Goal: Find specific page/section: Find specific page/section

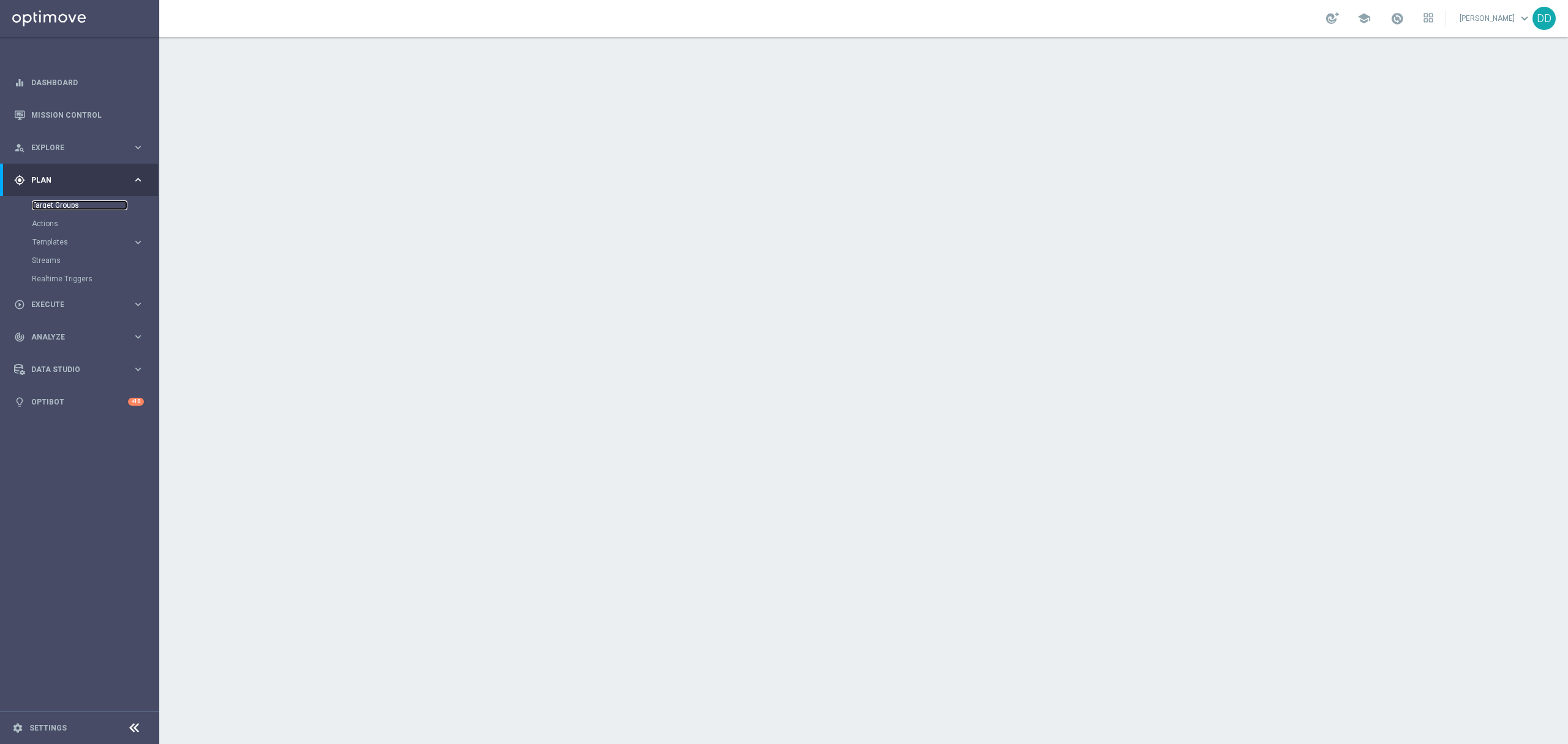
click at [68, 209] on link "Target Groups" at bounding box center [79, 205] width 95 height 10
click at [68, 125] on link "Mission Control" at bounding box center [87, 115] width 112 height 33
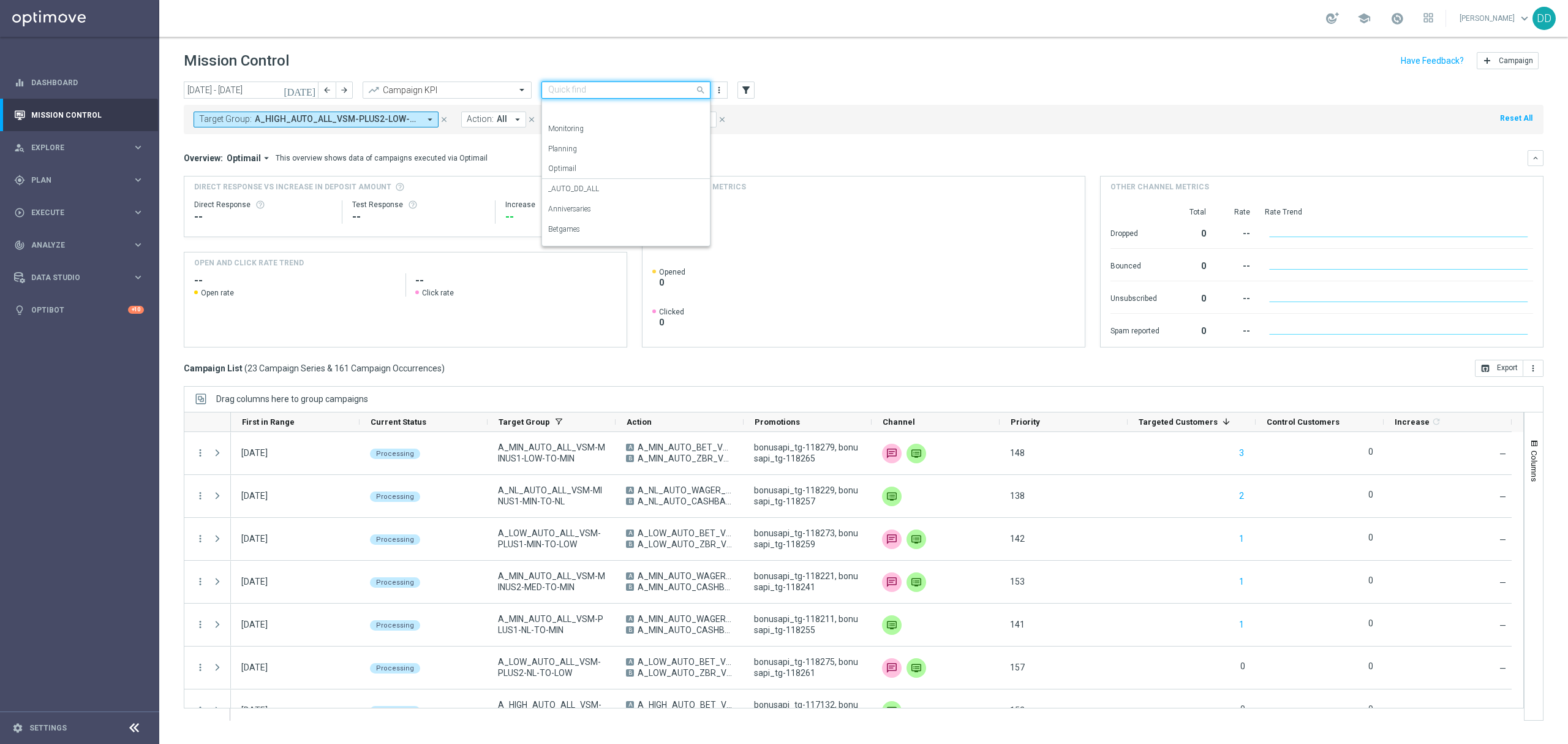
click at [674, 95] on div "Quick find Kampanie _VSM" at bounding box center [626, 90] width 169 height 17
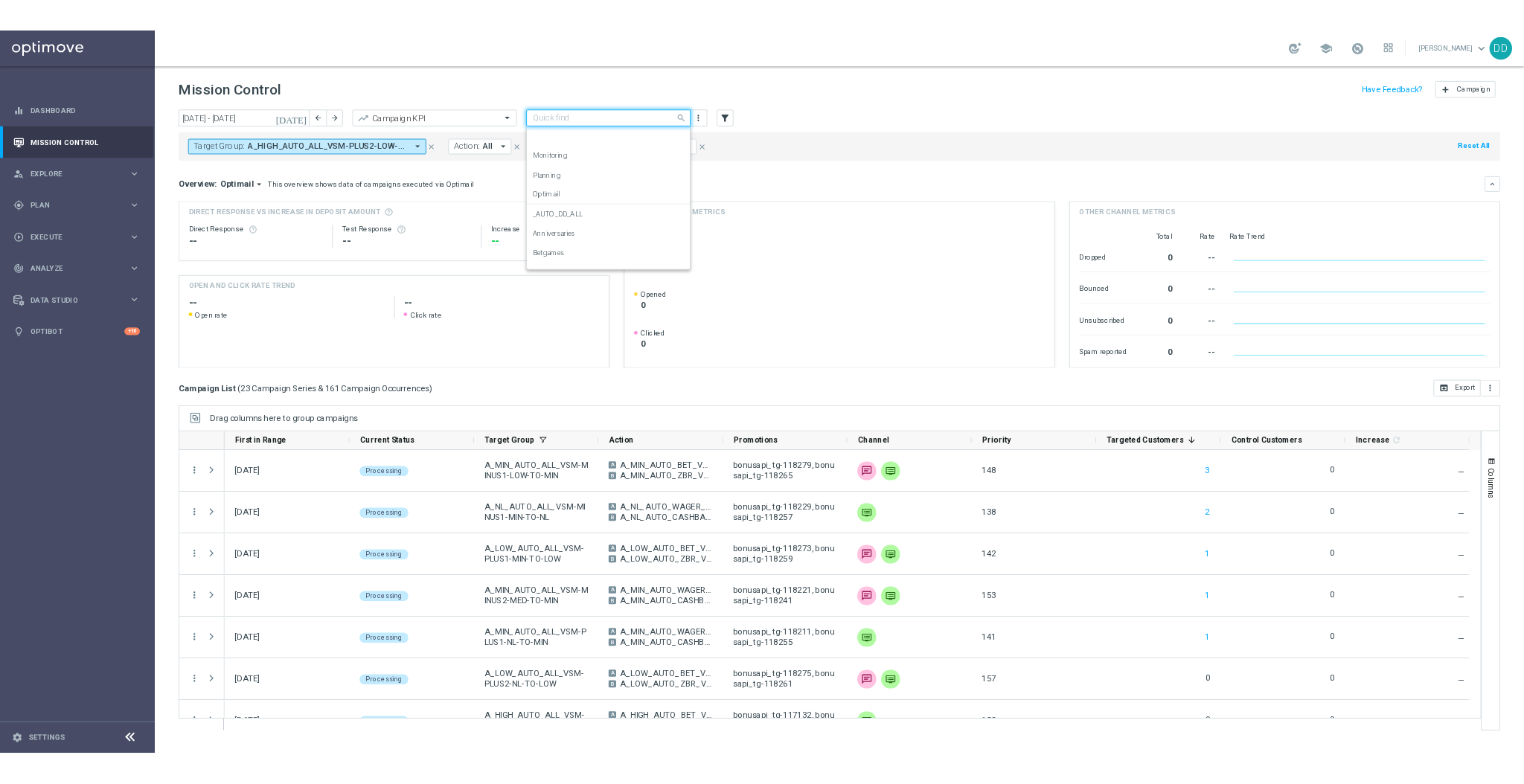
scroll to position [140, 0]
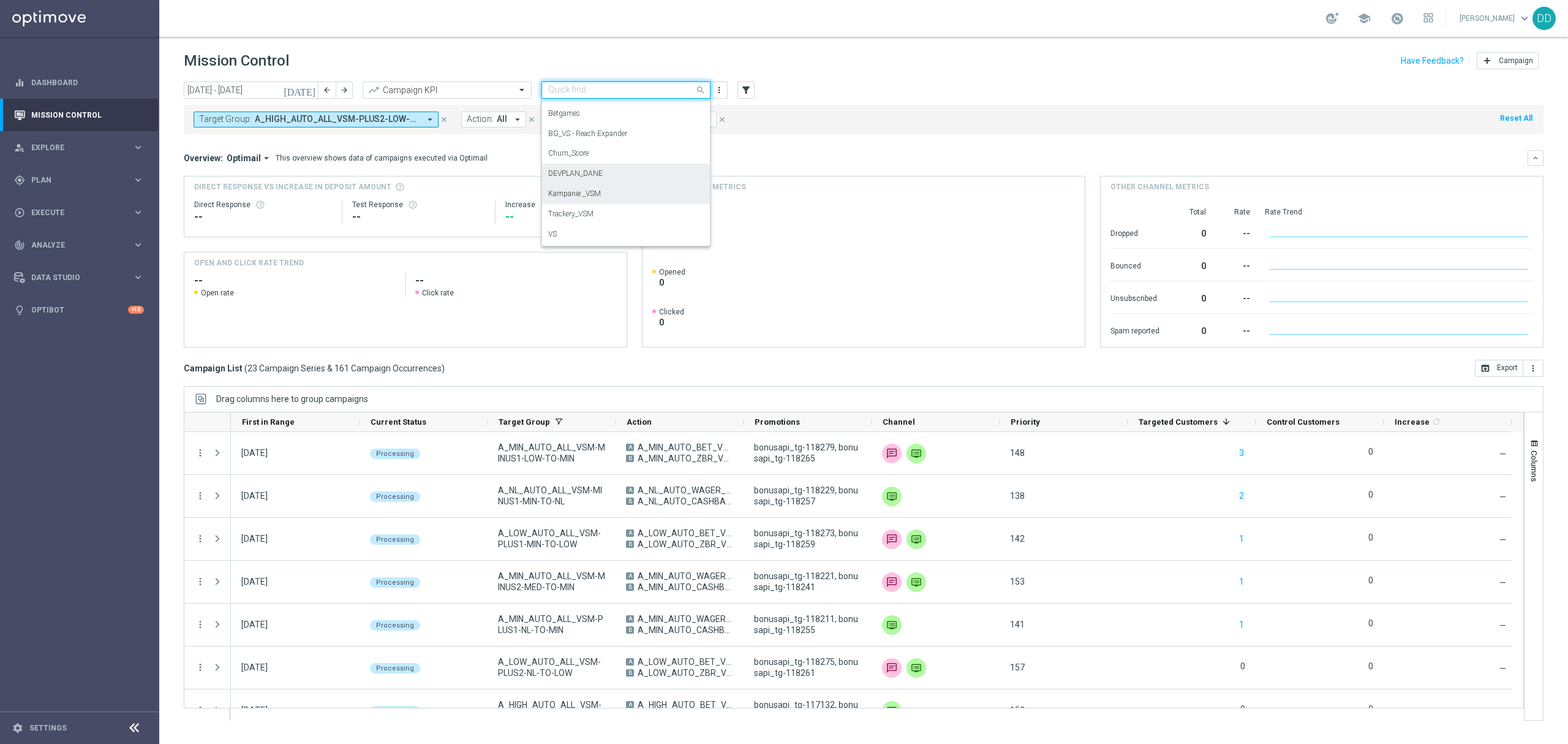
click at [662, 170] on div "DEVPLAN_DANE" at bounding box center [626, 173] width 155 height 20
